Goal: Task Accomplishment & Management: Manage account settings

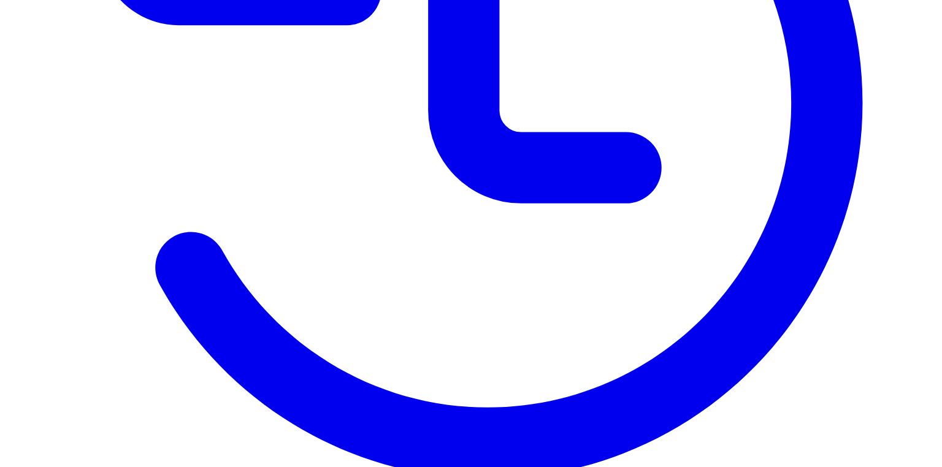
scroll to position [513, 0]
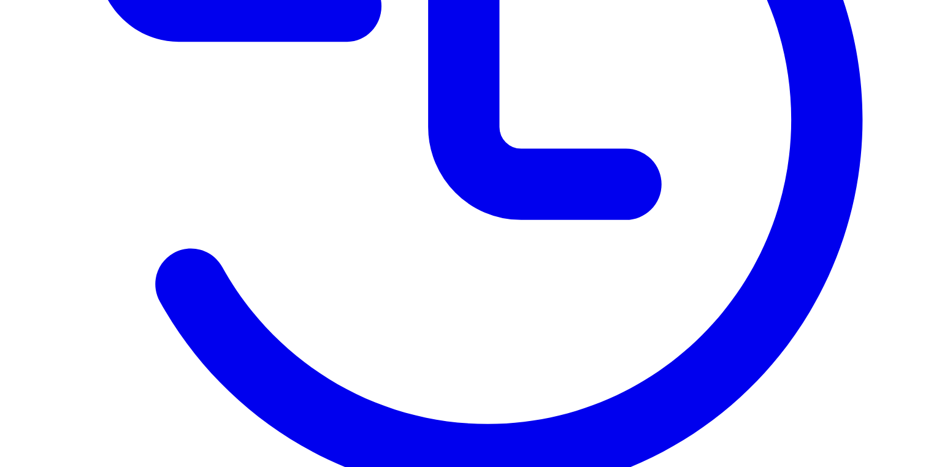
scroll to position [408, 0]
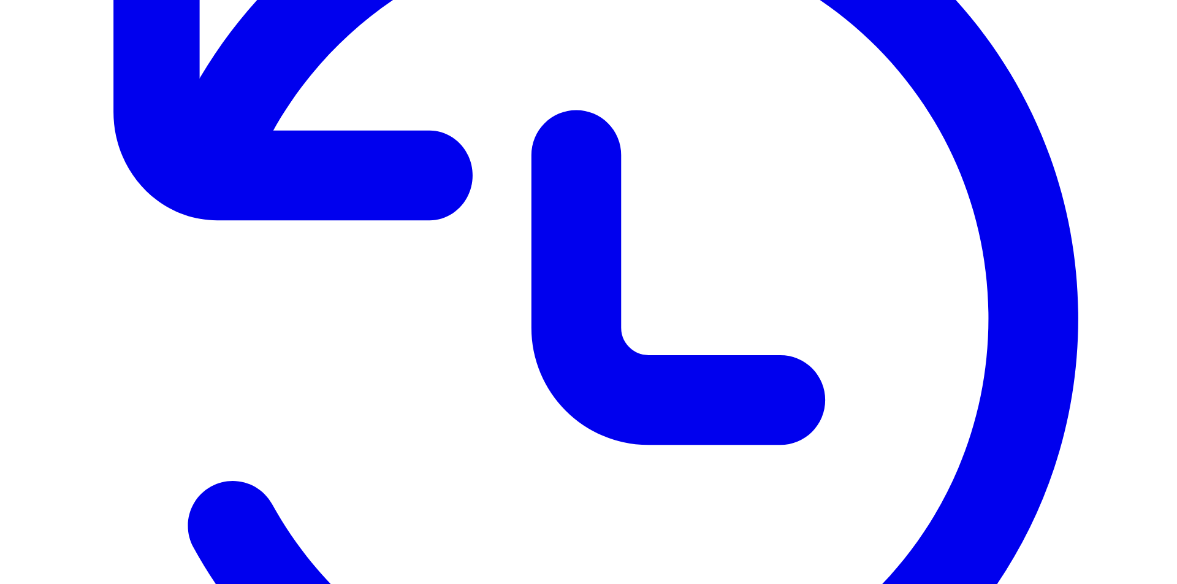
scroll to position [375, 0]
